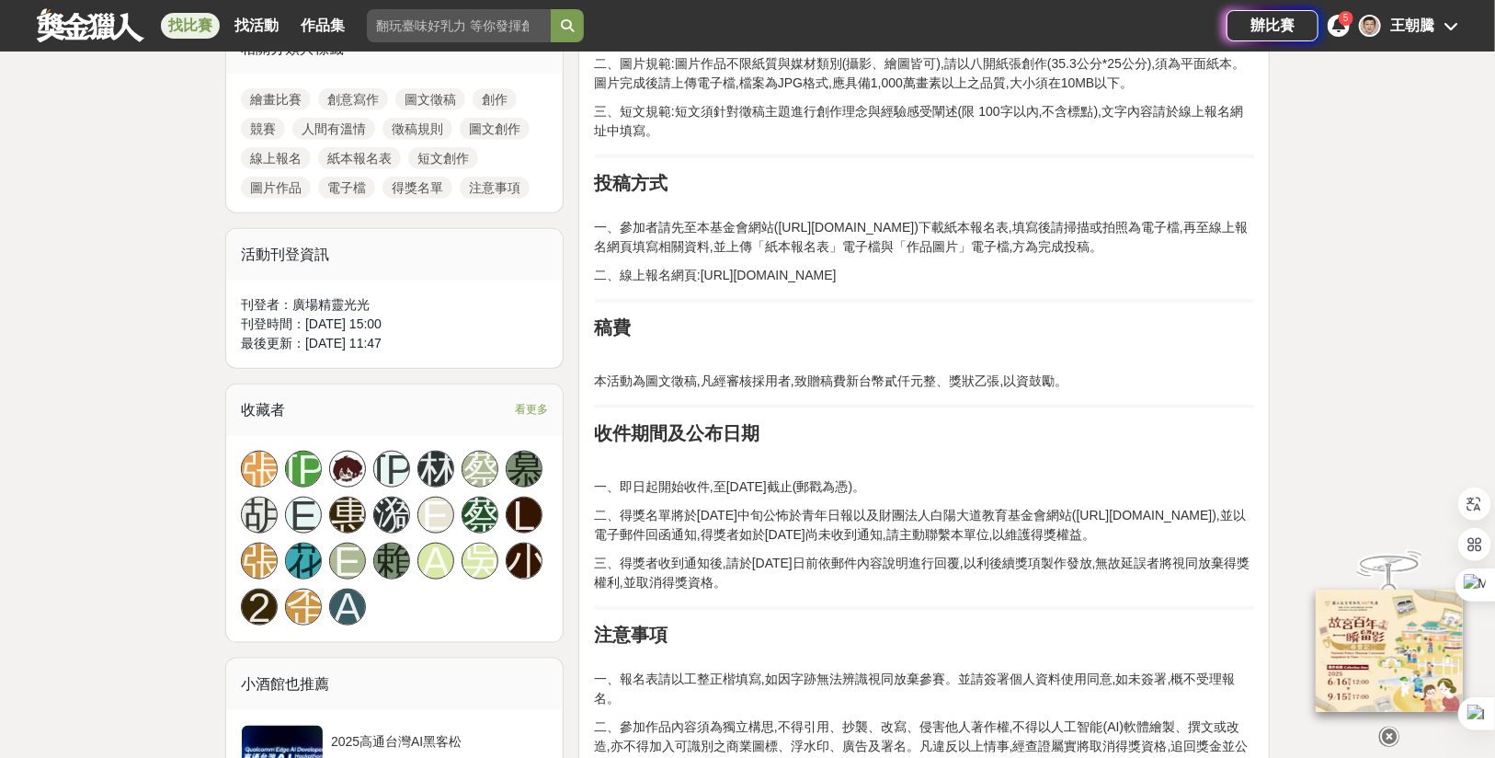
scroll to position [1106, 0]
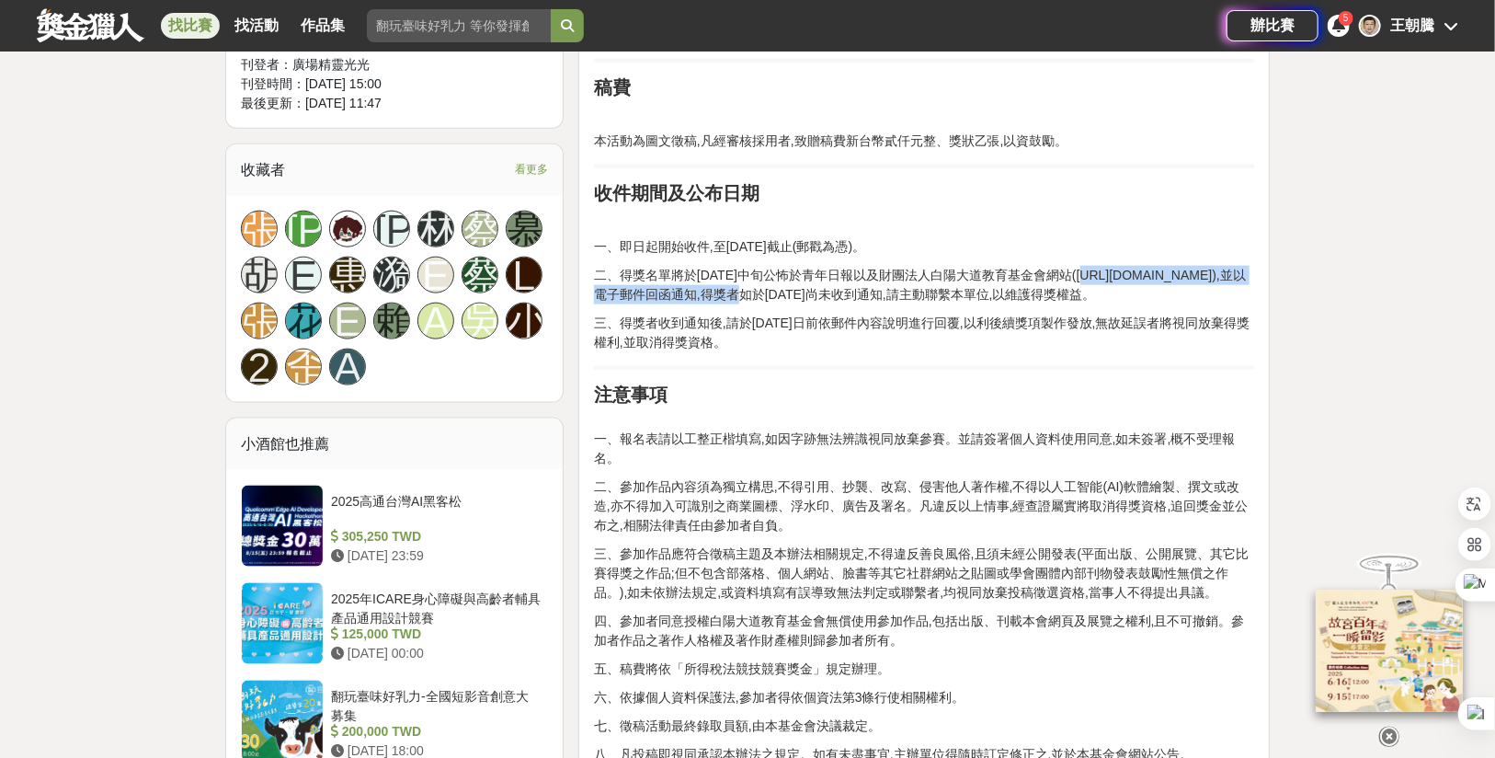
drag, startPoint x: 598, startPoint y: 292, endPoint x: 817, endPoint y: 292, distance: 218.8
click at [817, 292] on p "二、得獎名單將於[DATE]中旬公怖於青年日報以及財團法人白陽大道教育基金會網站([URL][DOMAIN_NAME]),並以電子郵件回函通知,得獎者如於[D…" at bounding box center [924, 285] width 660 height 39
copy p "[URL][DOMAIN_NAME]"
drag, startPoint x: 906, startPoint y: 274, endPoint x: 1065, endPoint y: 271, distance: 159.1
click at [1065, 271] on p "二、得獎名單將於[DATE]中旬公怖於青年日報以及財團法人白陽大道教育基金會網站([URL][DOMAIN_NAME]),並以電子郵件回函通知,得獎者如於[D…" at bounding box center [924, 285] width 660 height 39
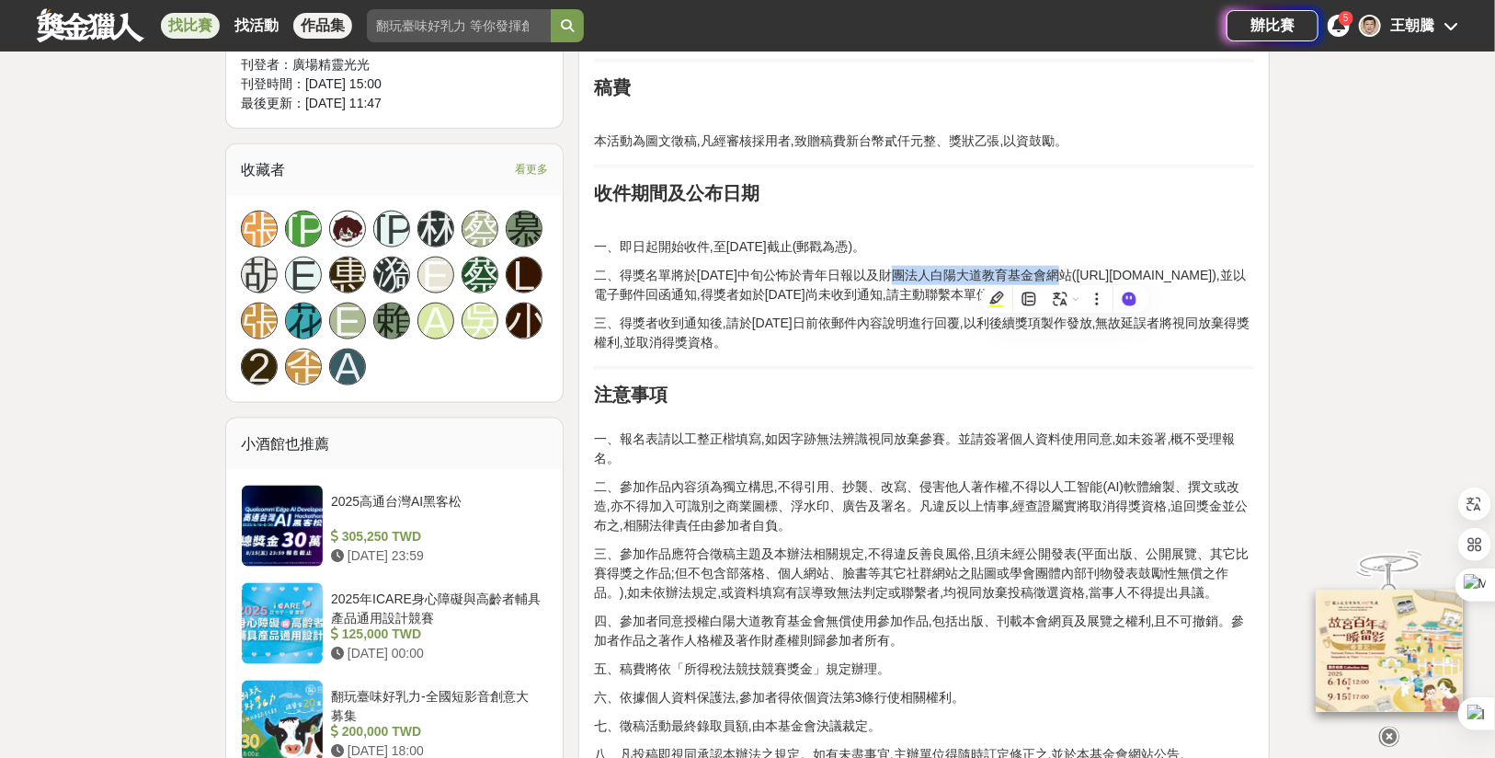
copy p "財團法人白陽大道教育基金會"
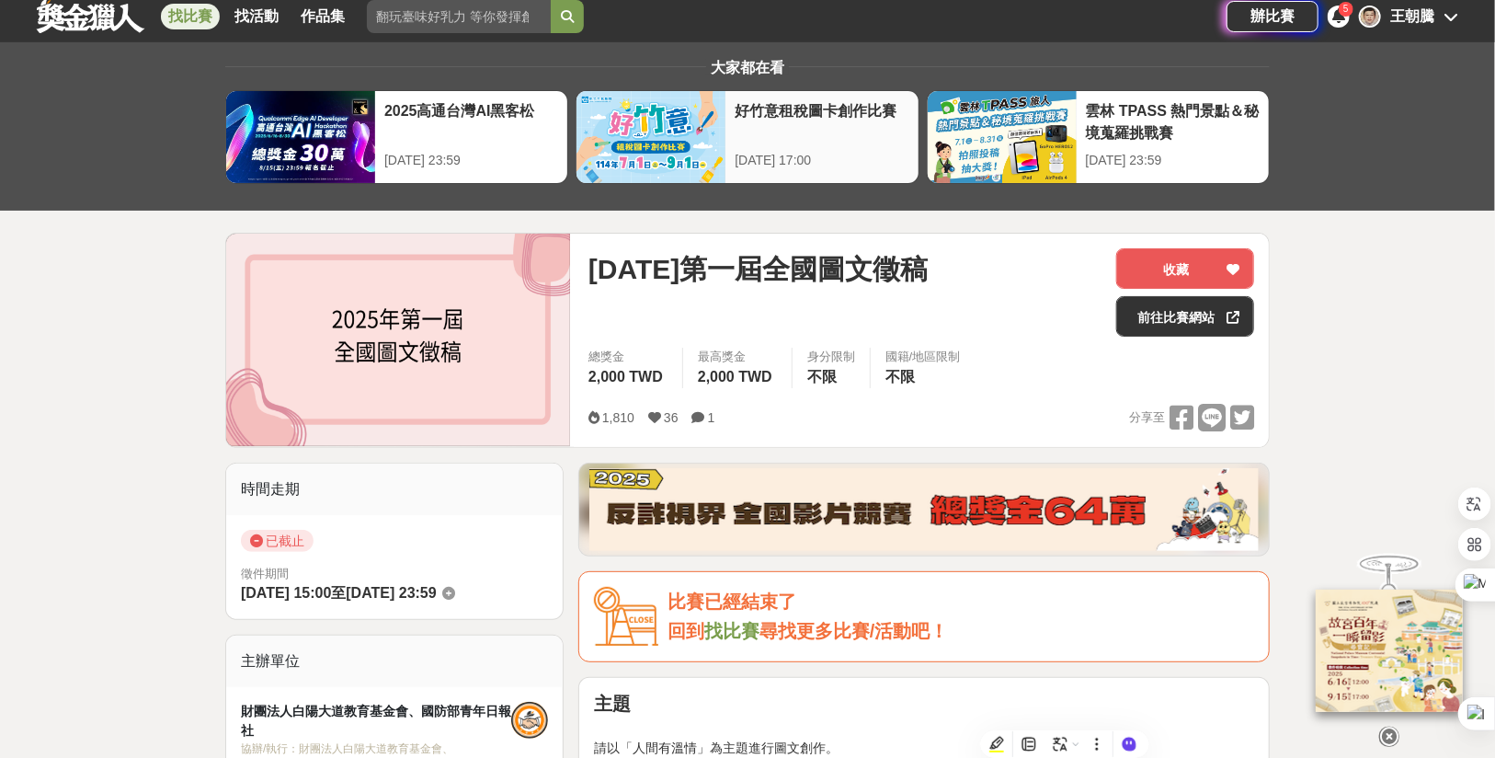
scroll to position [0, 0]
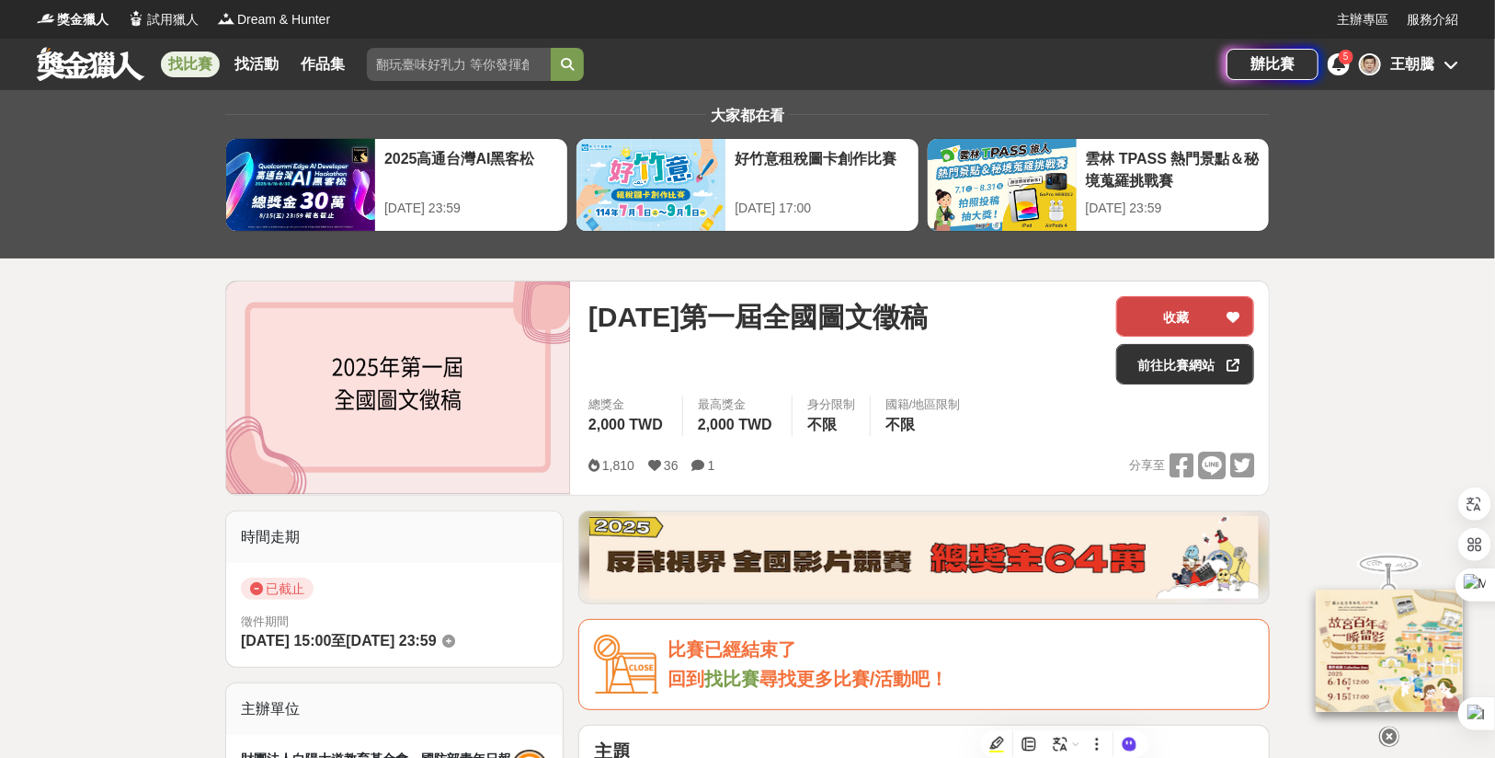
click at [1205, 321] on button "收藏" at bounding box center [1185, 316] width 138 height 40
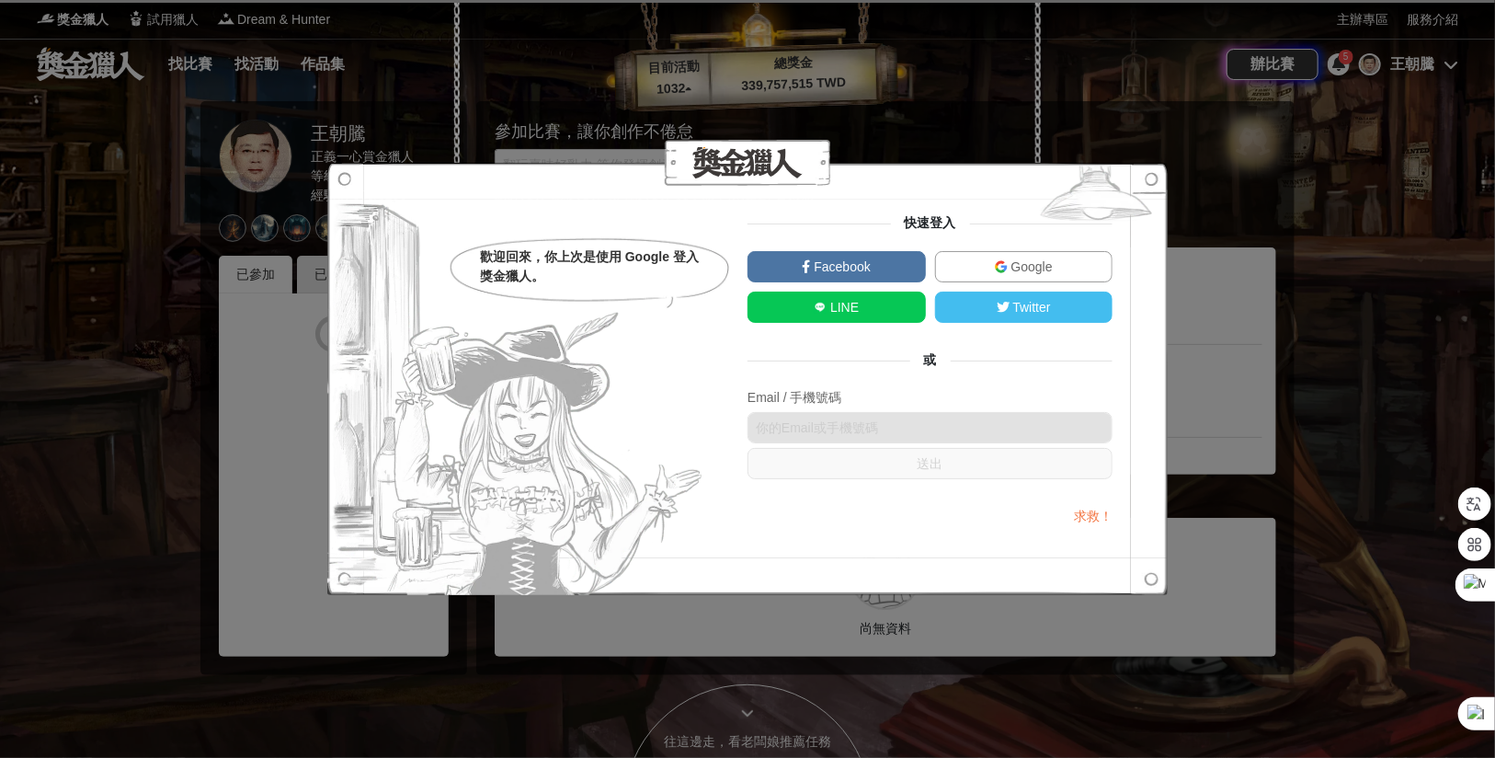
click at [999, 284] on div "Google" at bounding box center [1025, 271] width 188 height 40
click at [1005, 273] on link "Google" at bounding box center [1024, 266] width 178 height 31
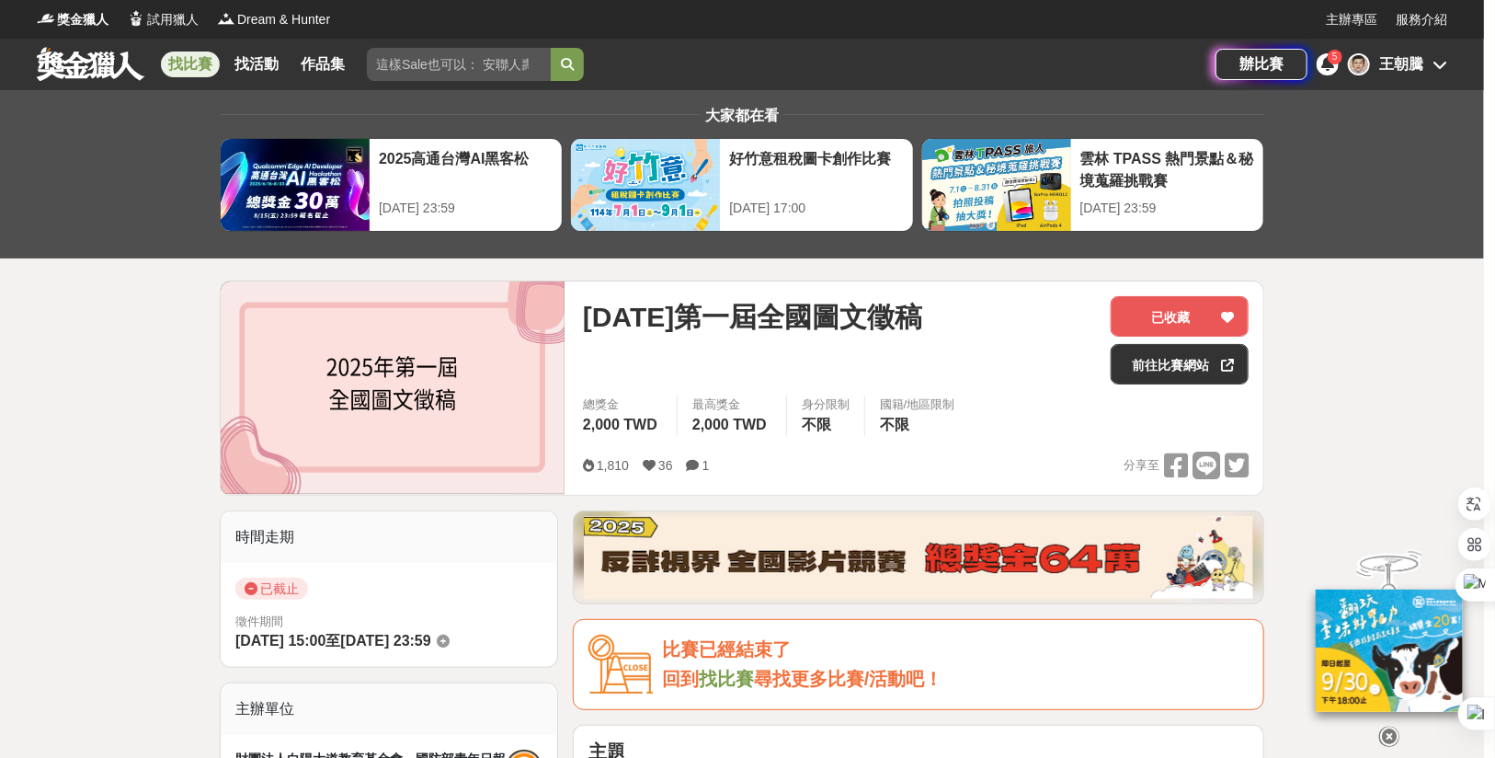
click at [1338, 63] on div "5" at bounding box center [1335, 57] width 15 height 15
